Goal: Task Accomplishment & Management: Use online tool/utility

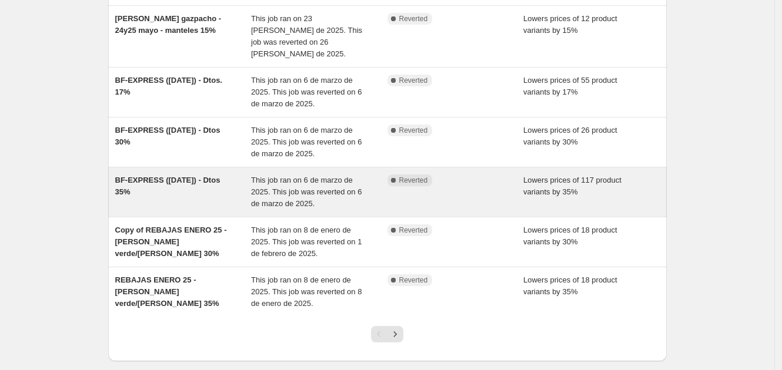
scroll to position [353, 0]
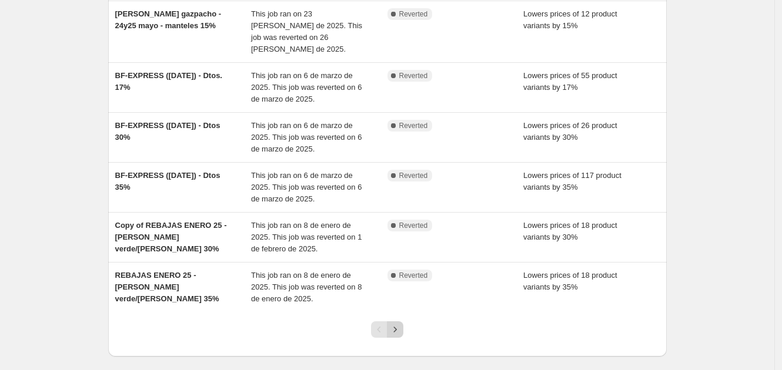
click at [397, 324] on icon "Next" at bounding box center [395, 330] width 12 height 12
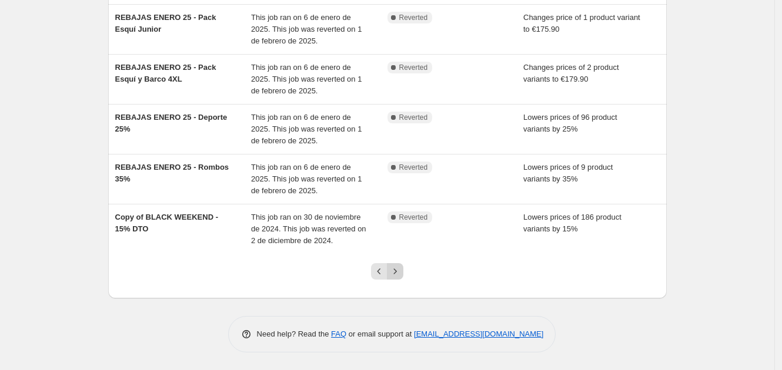
click at [401, 272] on icon "Next" at bounding box center [395, 272] width 12 height 12
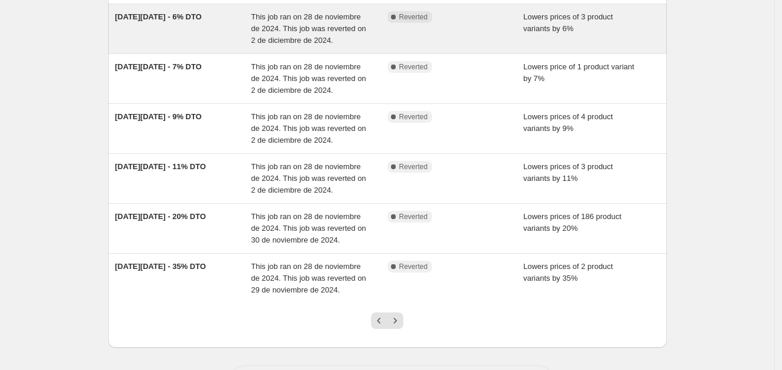
scroll to position [338, 0]
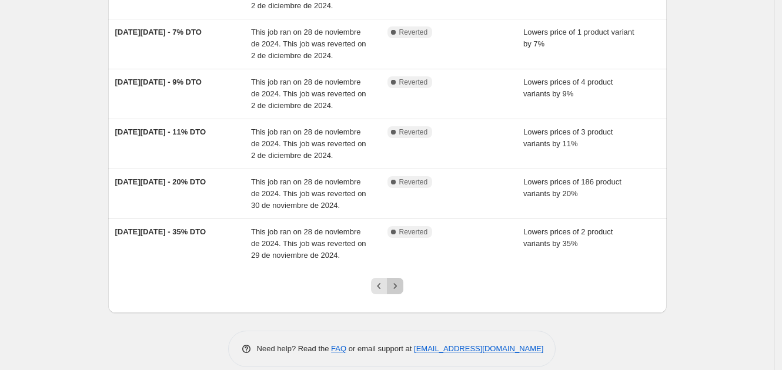
click at [396, 287] on icon "Next" at bounding box center [395, 286] width 12 height 12
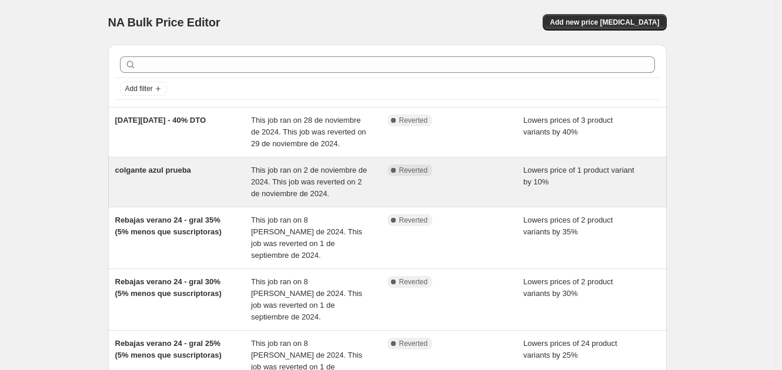
scroll to position [353, 0]
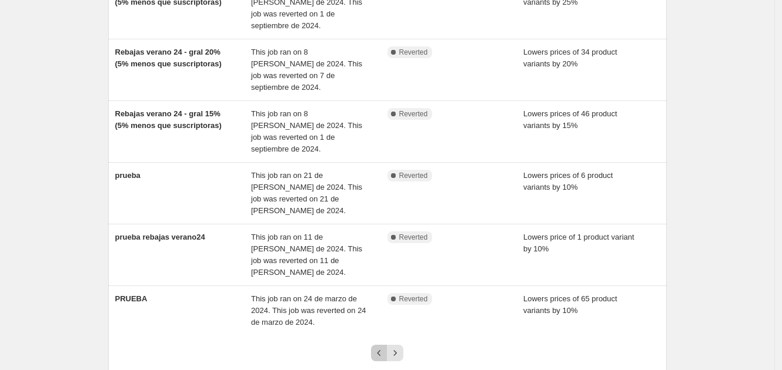
click at [383, 347] on icon "Previous" at bounding box center [379, 353] width 12 height 12
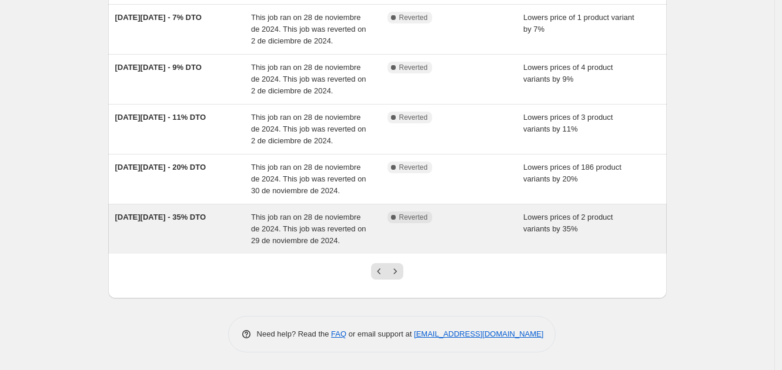
click at [156, 218] on span "[DATE][DATE] - 35% DTO" at bounding box center [160, 217] width 91 height 9
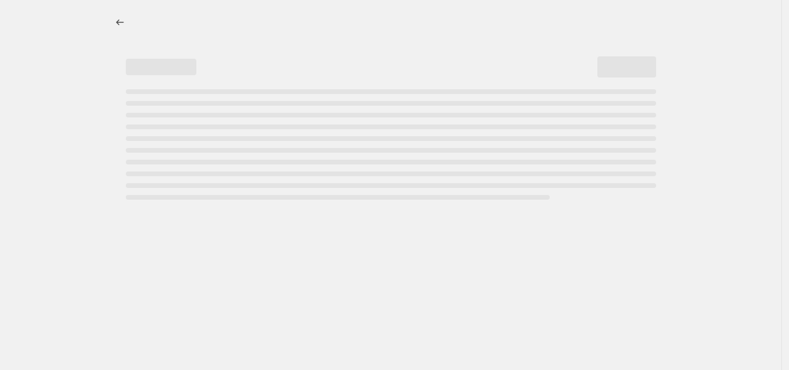
select select "percentage"
select select "tag"
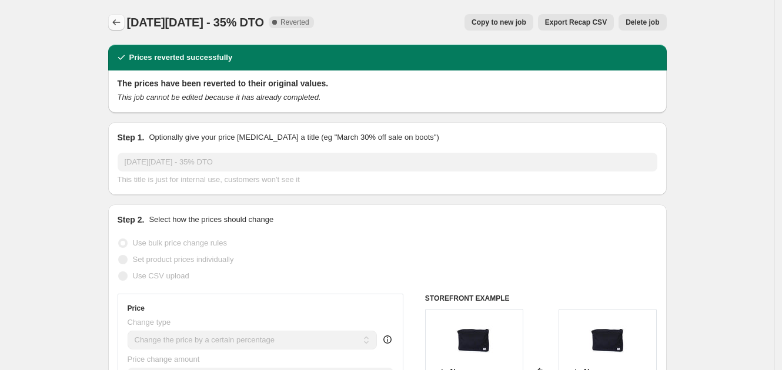
click at [120, 20] on icon "Price change jobs" at bounding box center [117, 22] width 12 height 12
